Goal: Information Seeking & Learning: Learn about a topic

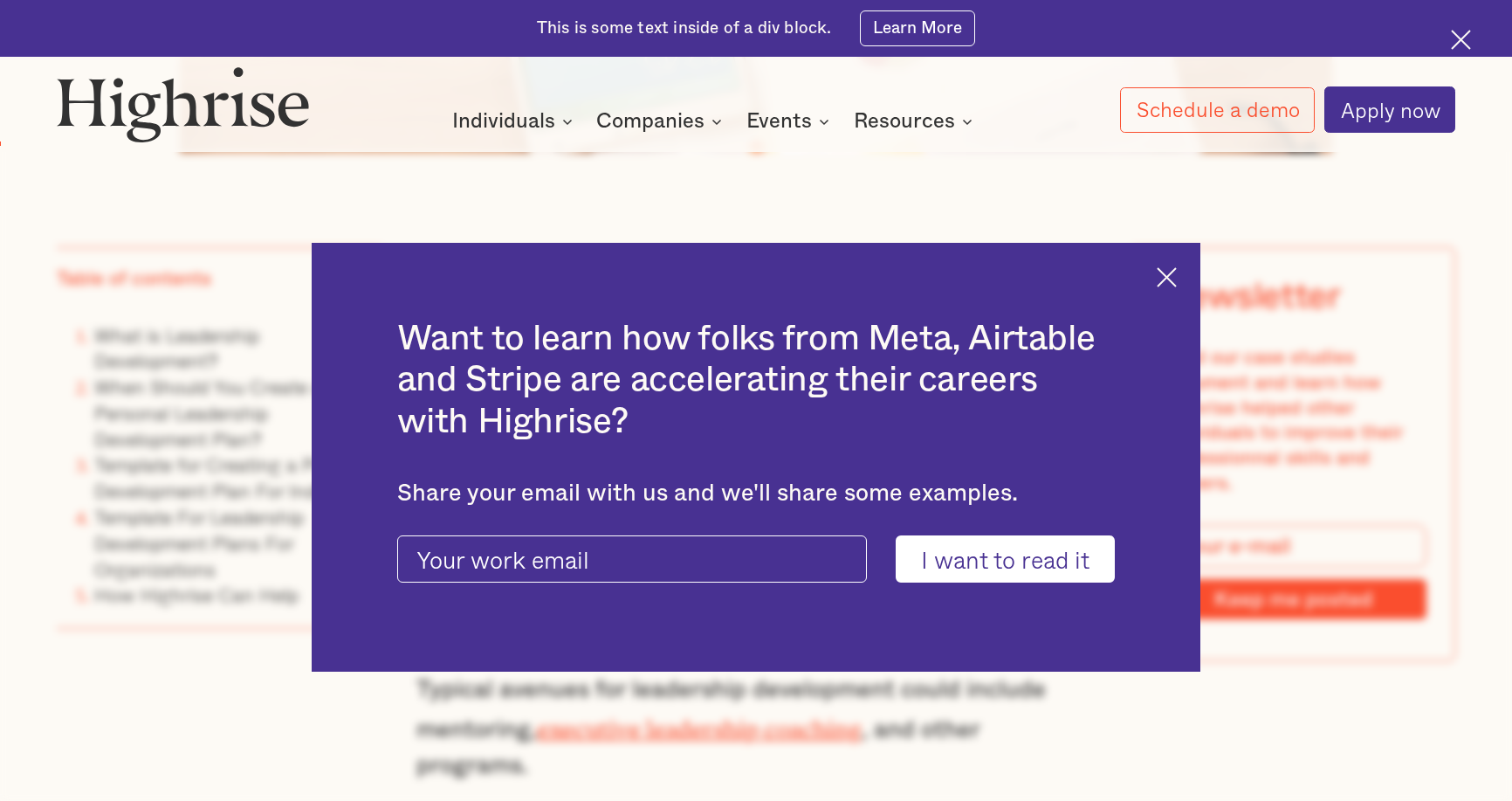
scroll to position [1485, 0]
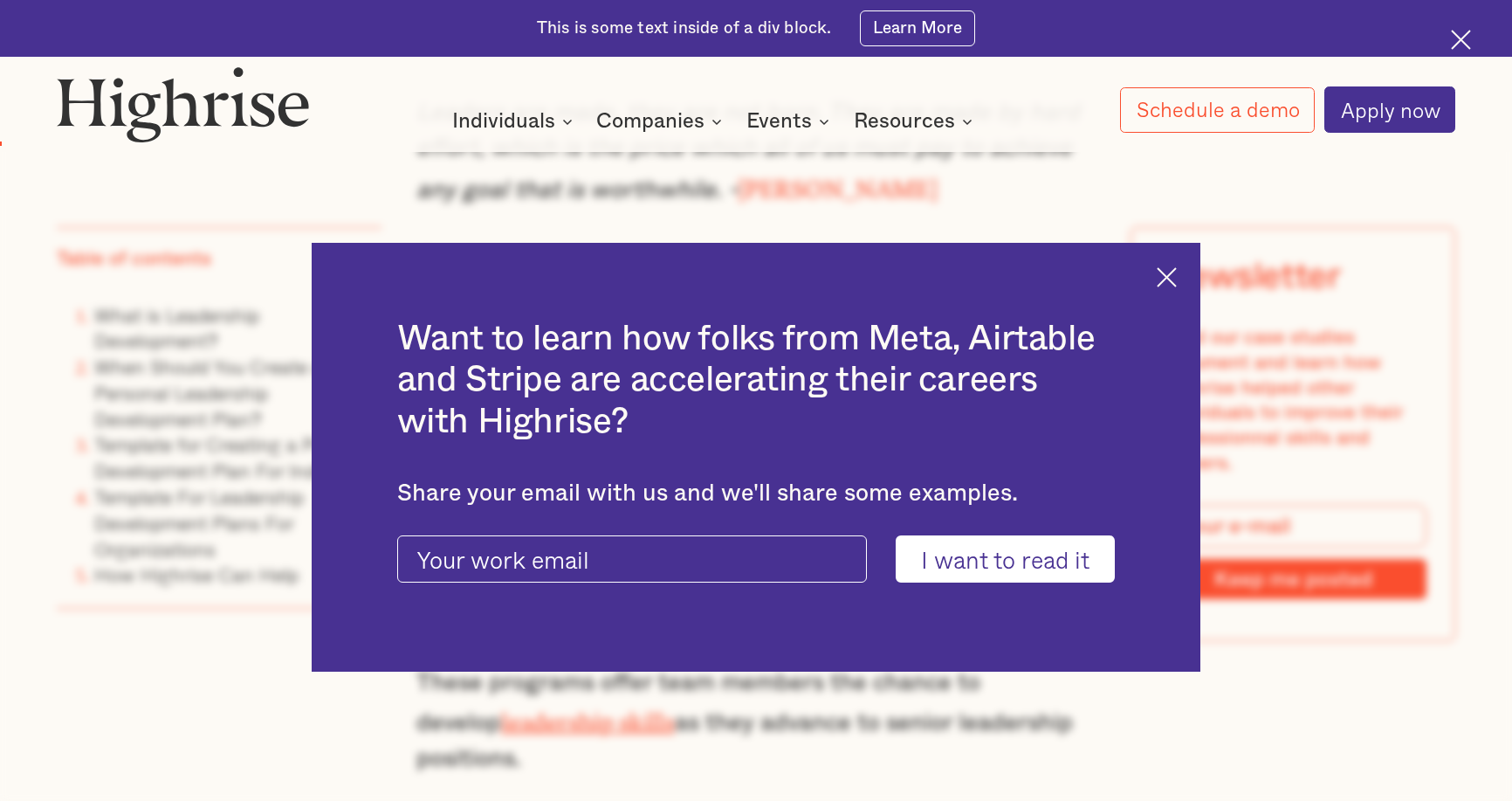
click at [1175, 271] on img at bounding box center [1166, 277] width 20 height 20
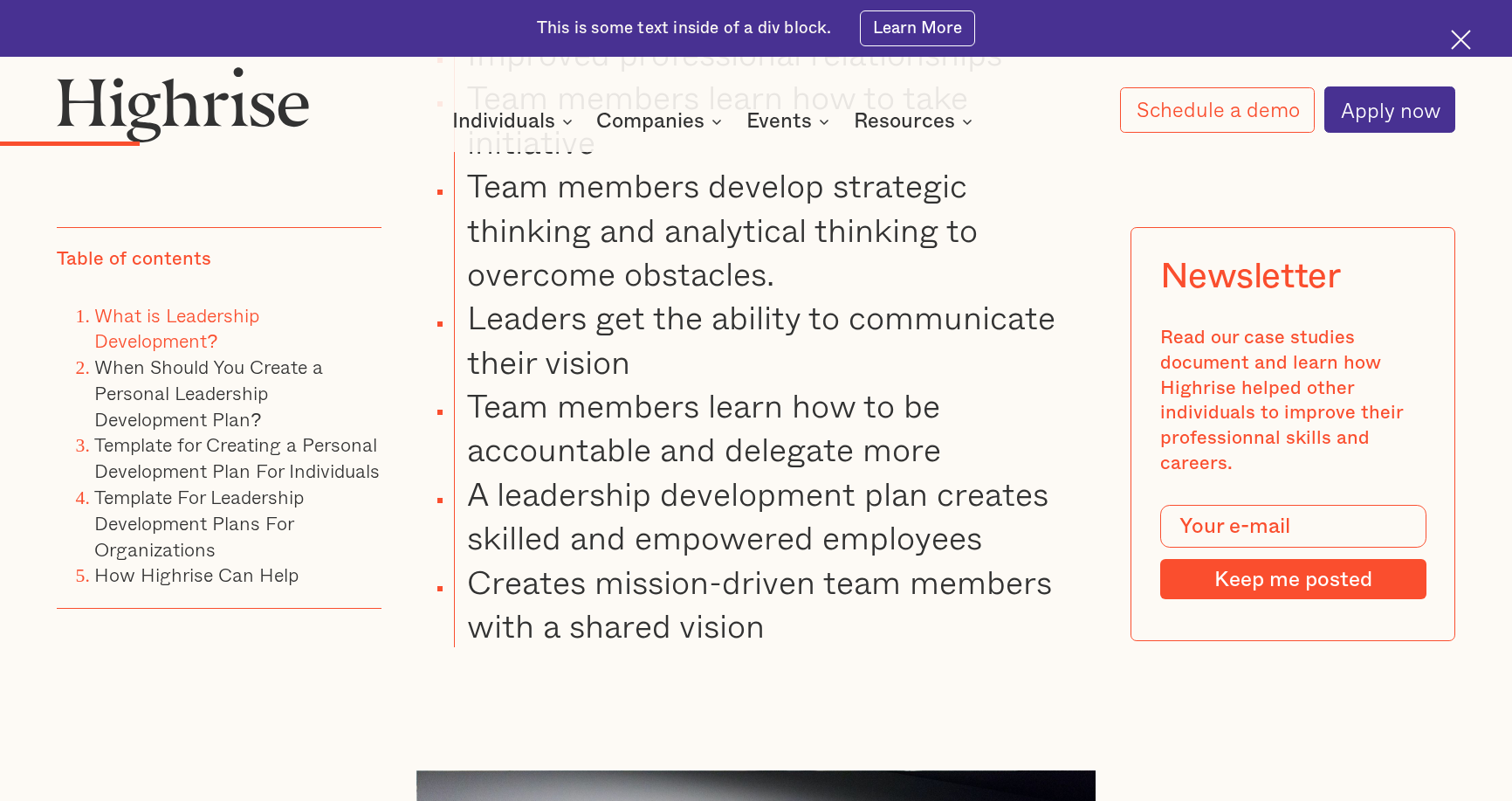
scroll to position [3232, 0]
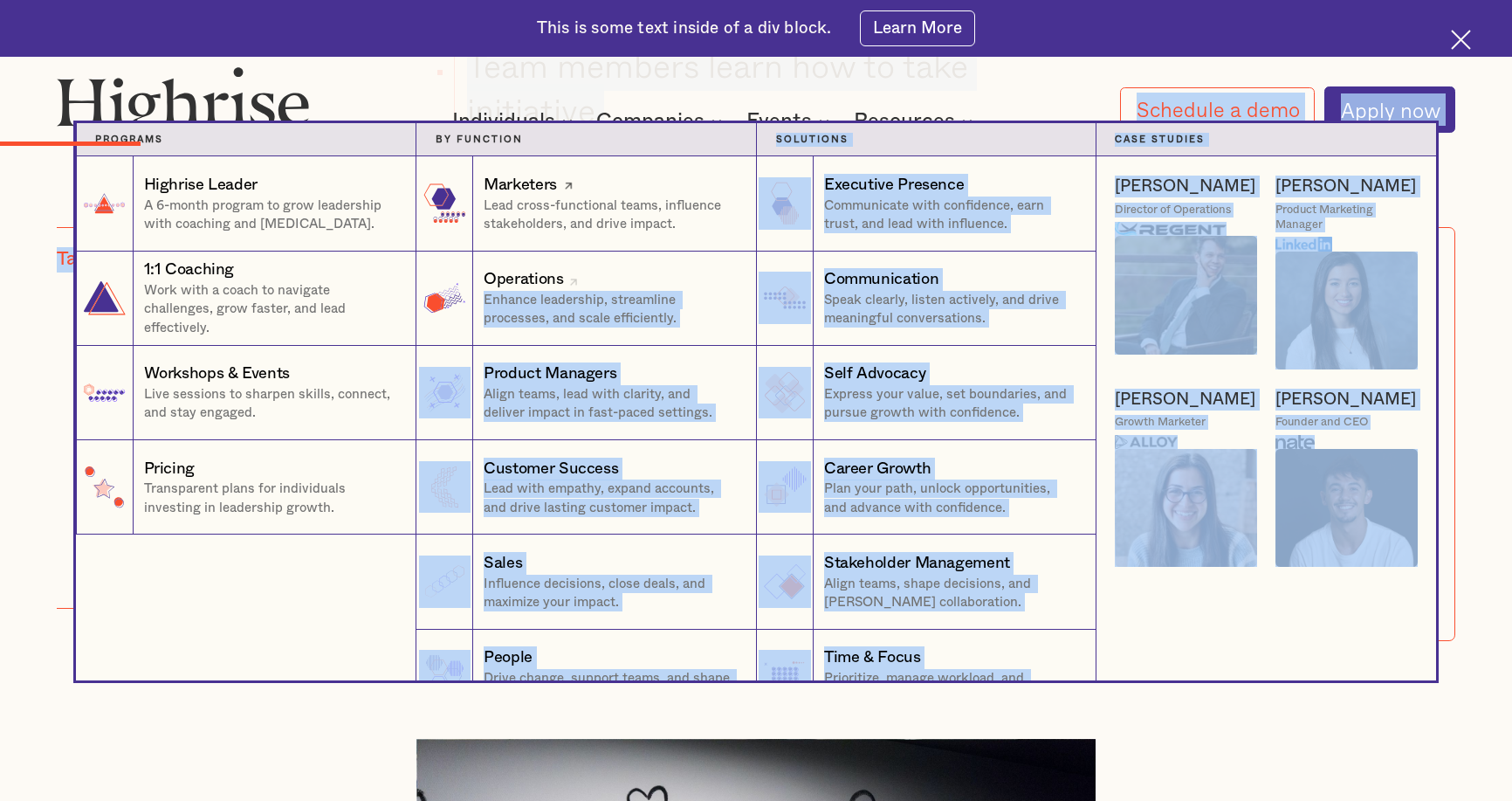
drag, startPoint x: 826, startPoint y: 605, endPoint x: 603, endPoint y: 273, distance: 399.9
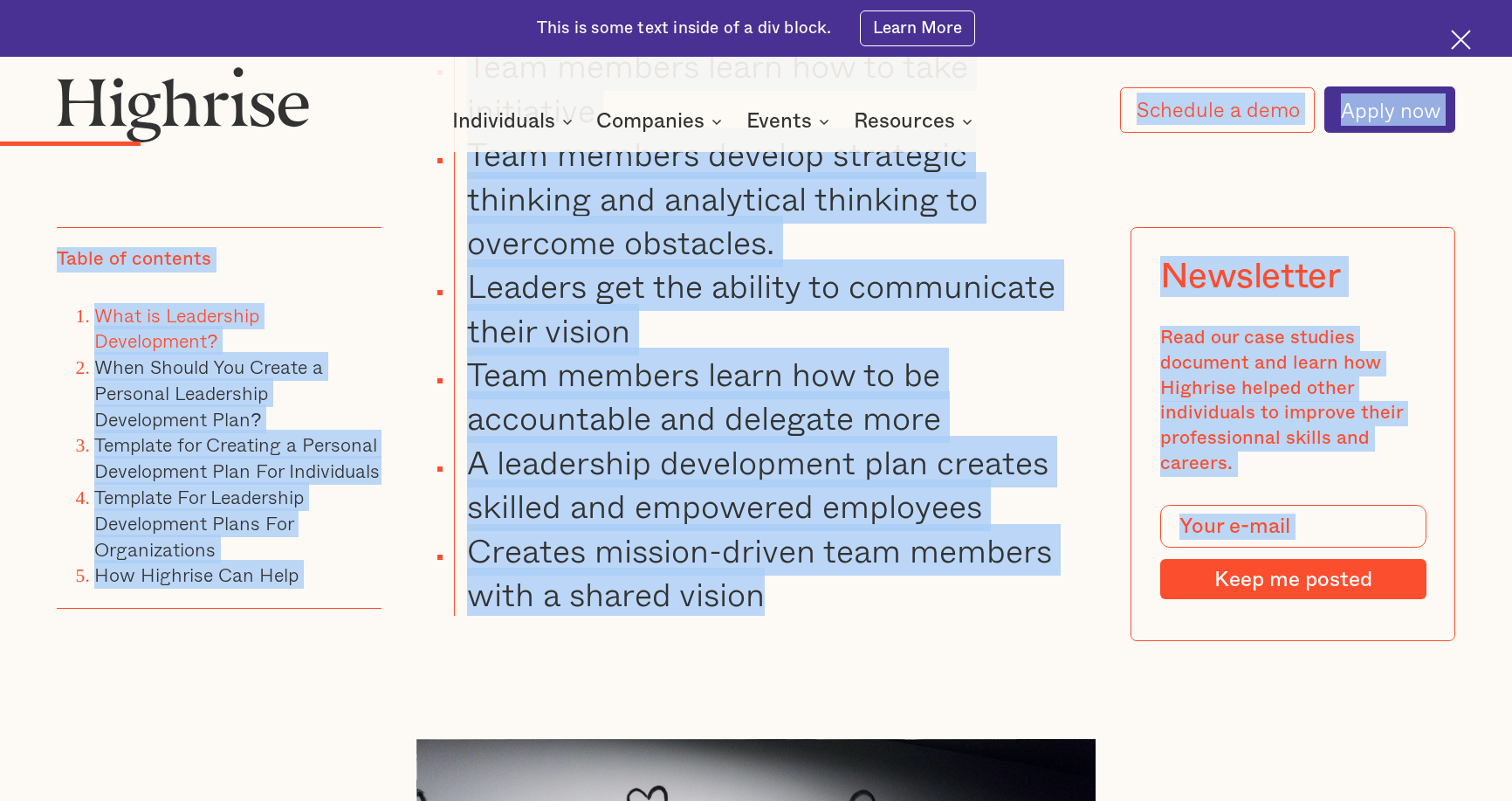
click at [1096, 203] on li "Team members develop strategic thinking and analytical thinking to overcome obs…" at bounding box center [775, 198] width 642 height 132
drag, startPoint x: 1247, startPoint y: 199, endPoint x: 1250, endPoint y: 220, distance: 21.2
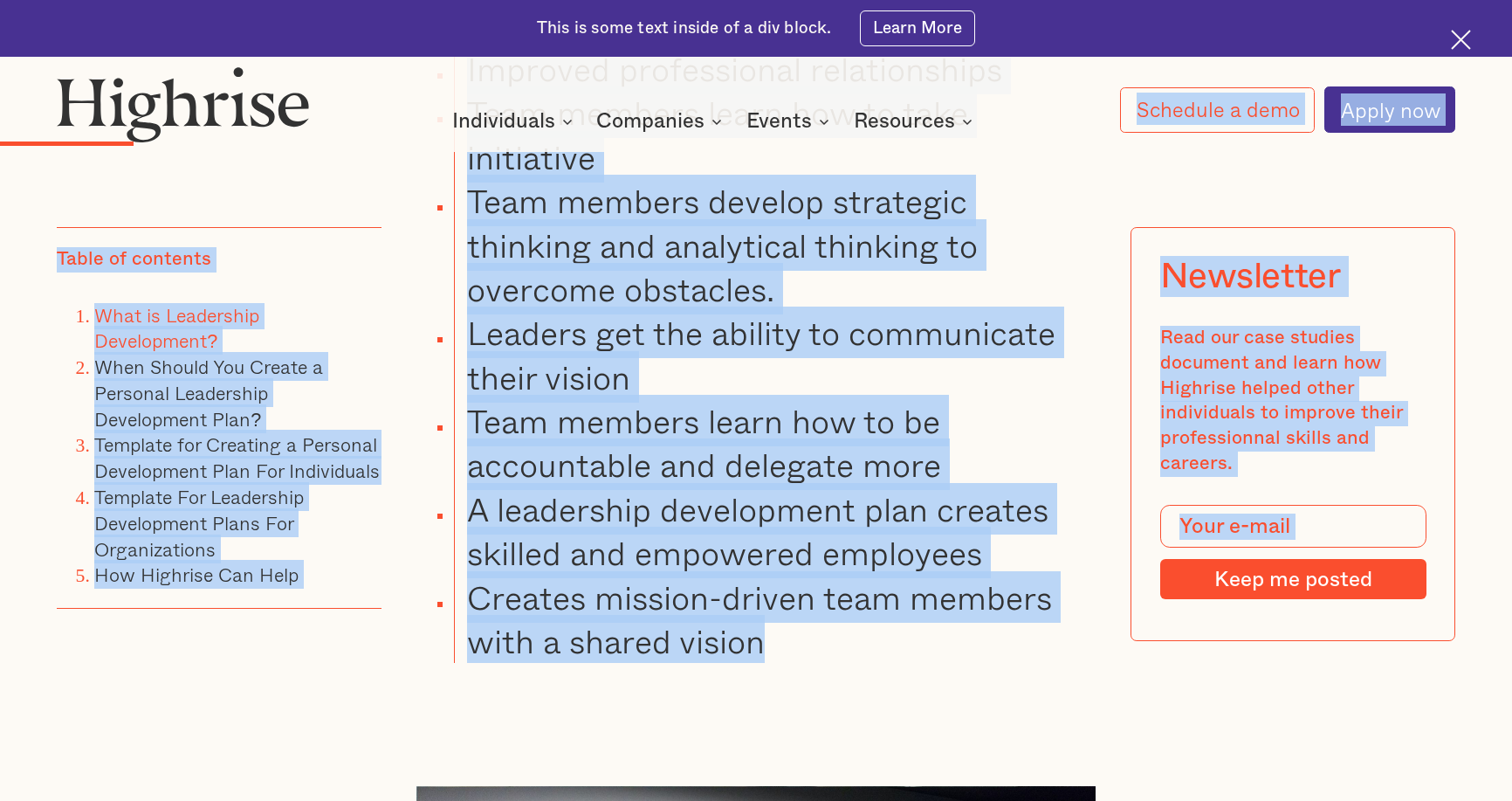
scroll to position [3144, 0]
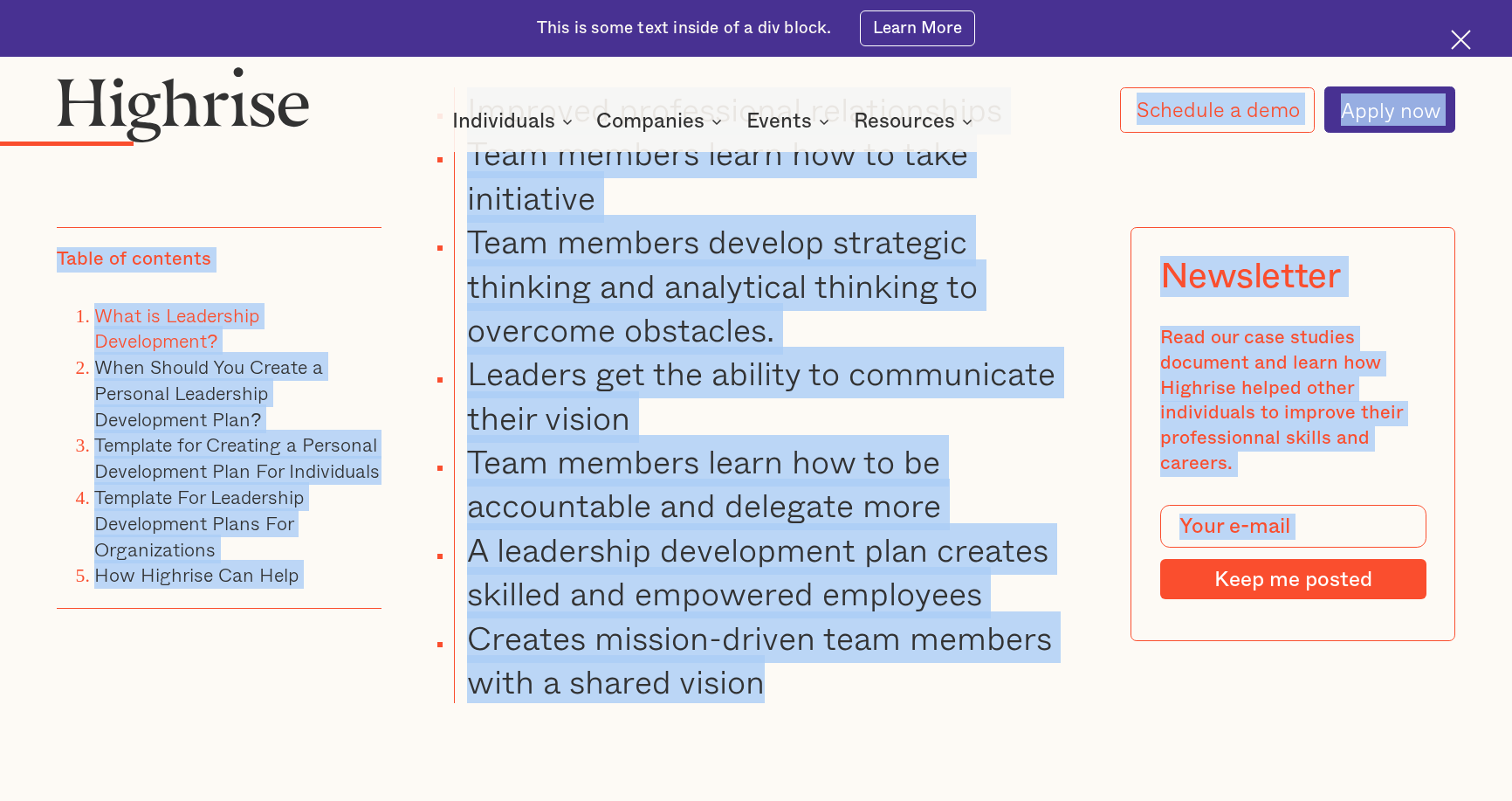
click at [1467, 38] on img at bounding box center [1461, 39] width 20 height 20
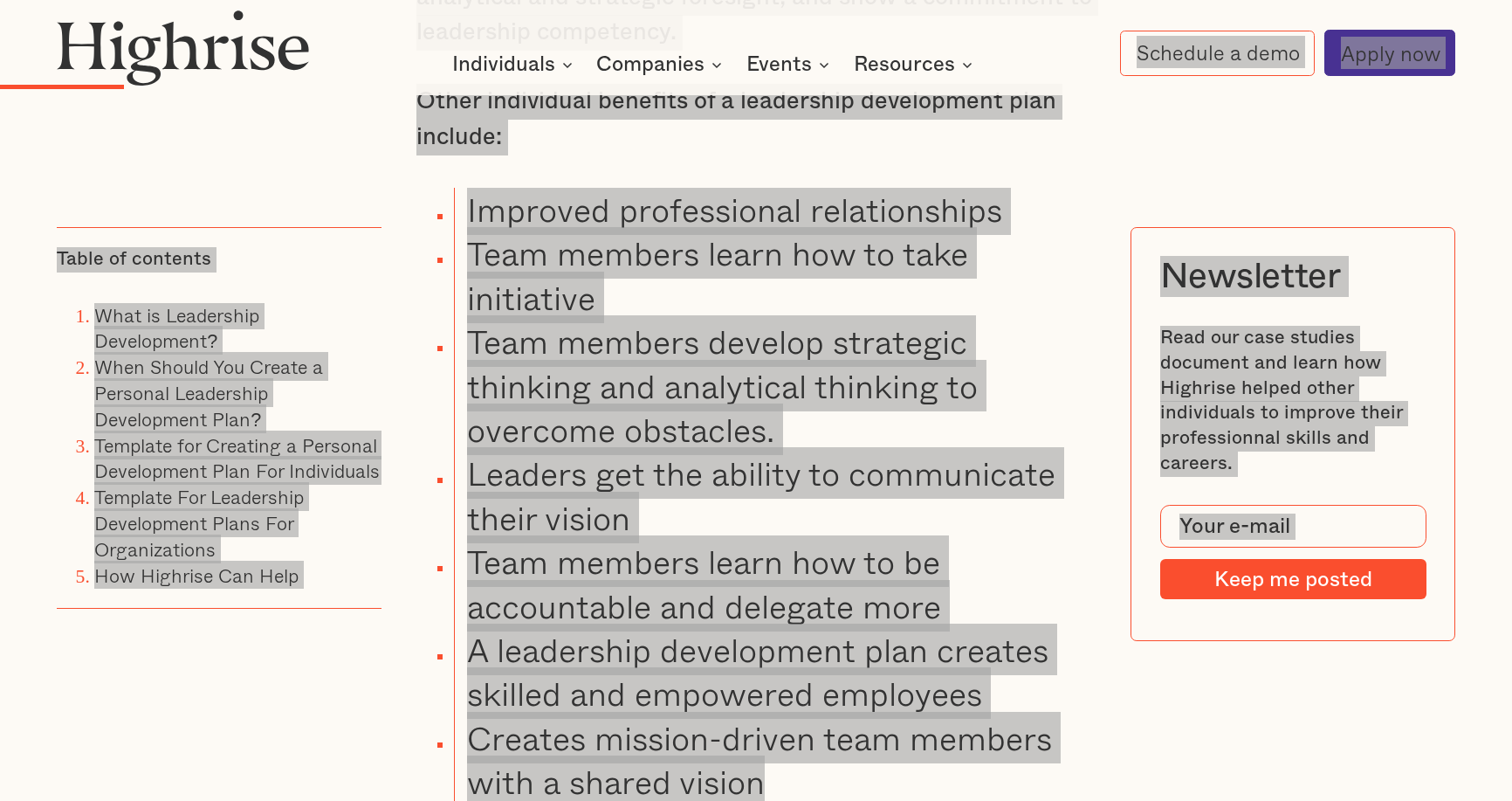
scroll to position [3086, 0]
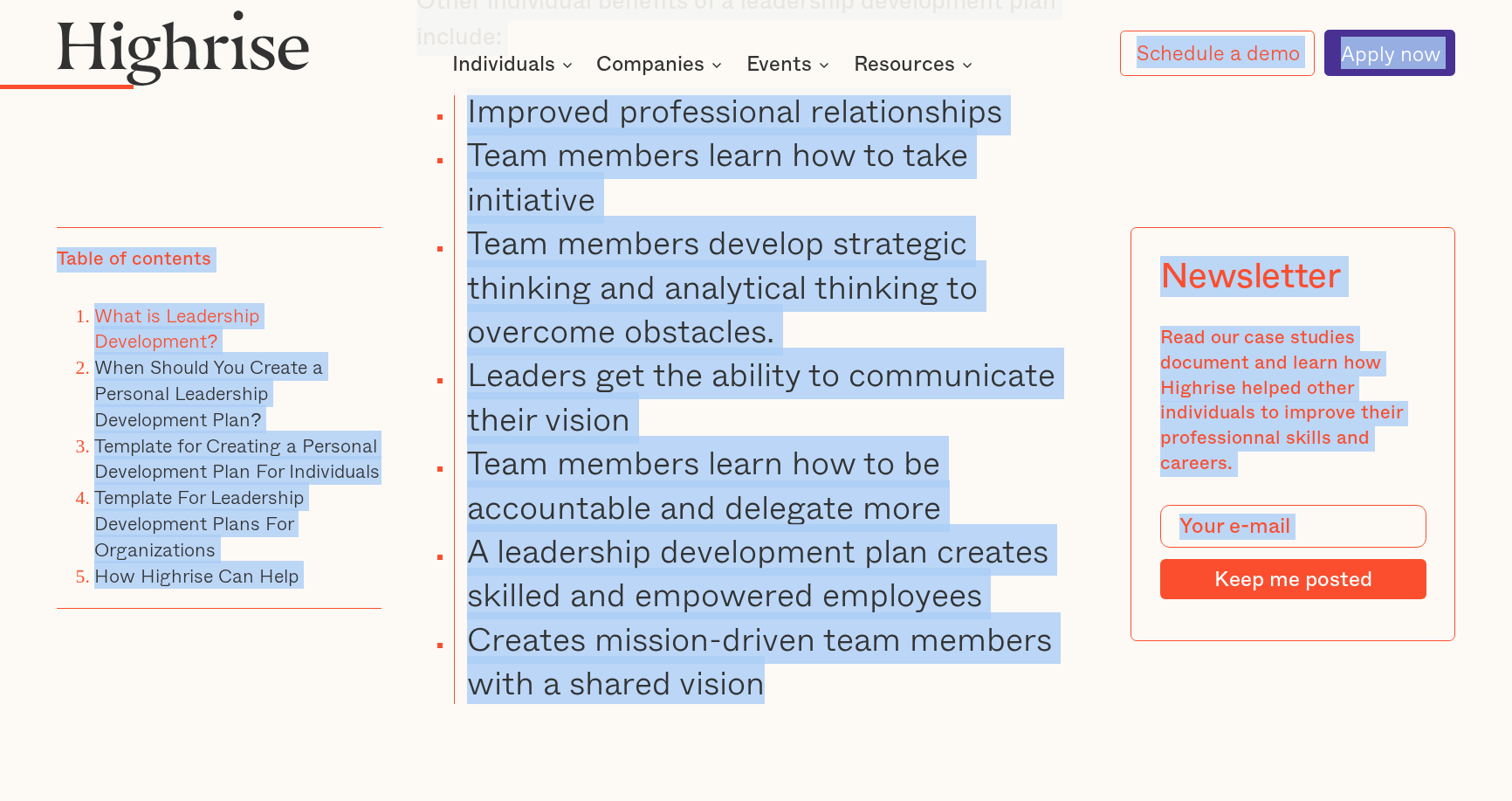
click at [1077, 218] on ul "Improved professional relationships Team members learn how to take initiative T…" at bounding box center [743, 396] width 708 height 616
click at [1081, 213] on li "Team members learn how to take initiative" at bounding box center [775, 176] width 642 height 89
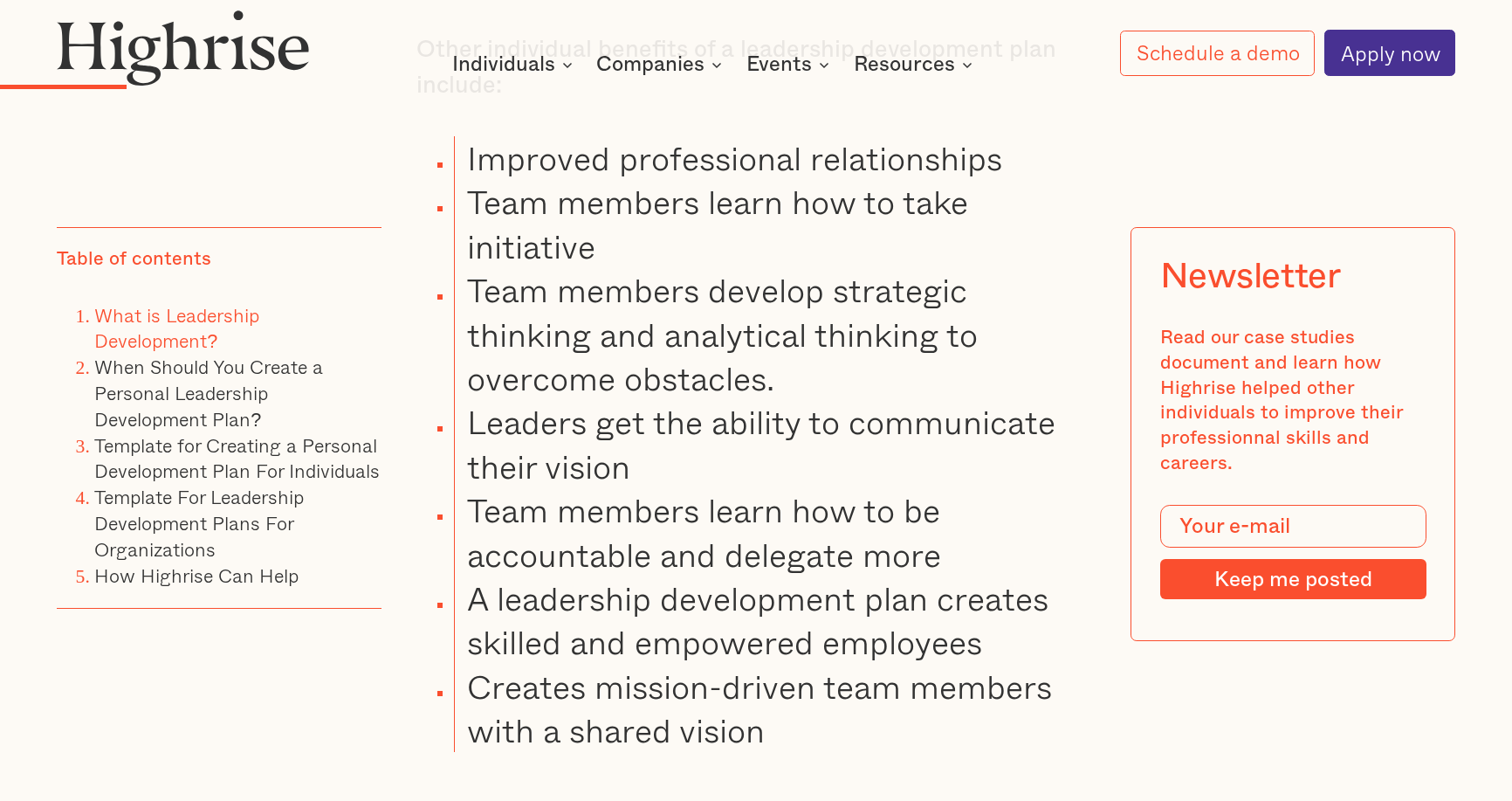
scroll to position [2999, 0]
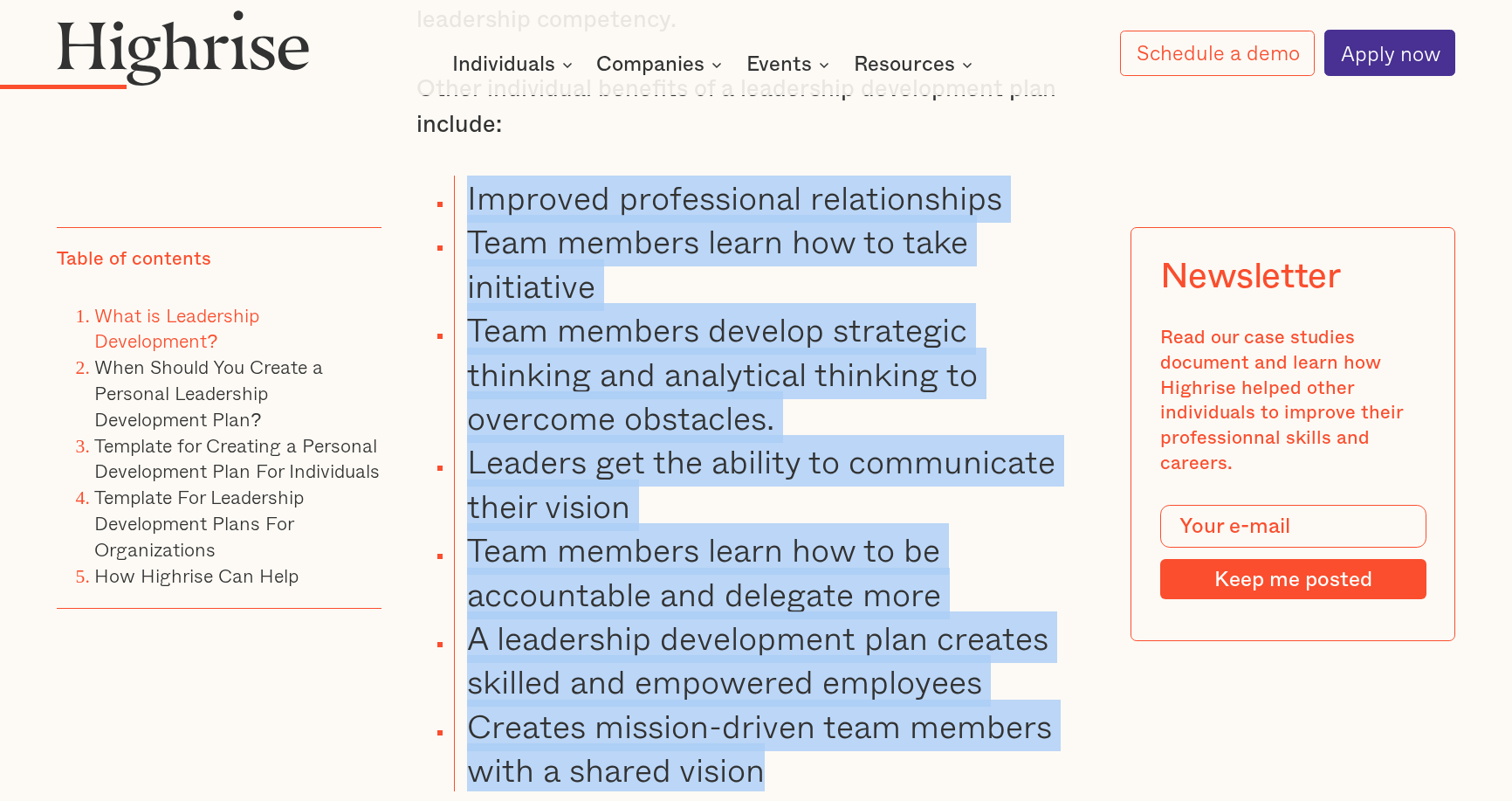
drag, startPoint x: 783, startPoint y: 778, endPoint x: 454, endPoint y: 171, distance: 690.4
copy ul "Improved professional relationships Team members learn how to take initiative T…"
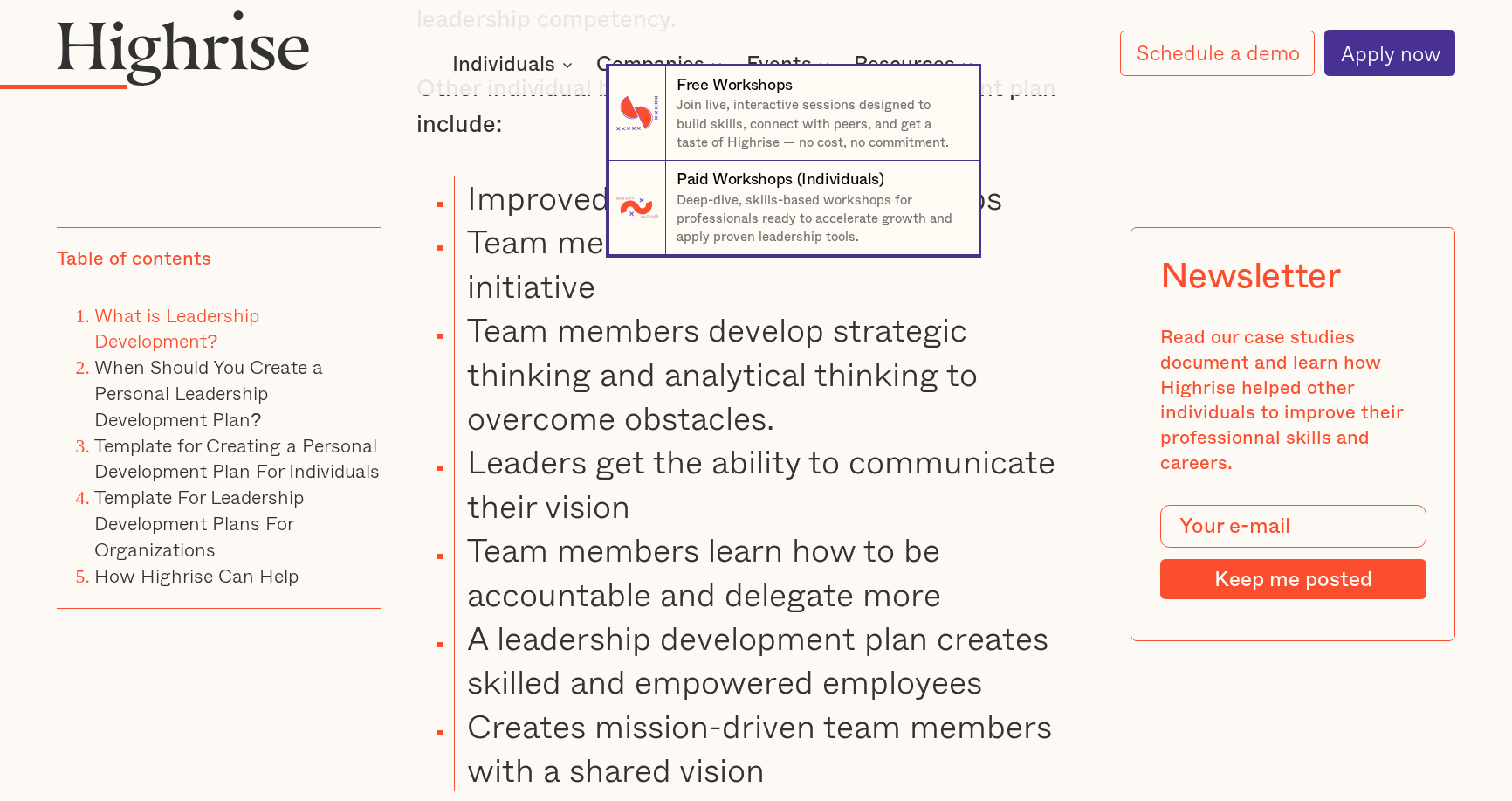
drag, startPoint x: 482, startPoint y: 226, endPoint x: 531, endPoint y: 152, distance: 88.8
click at [528, 153] on nav "7 Free Workshops Join live, interactive sessions designed to build skills, conn…" at bounding box center [756, 161] width 1512 height 190
